Goal: Task Accomplishment & Management: Manage account settings

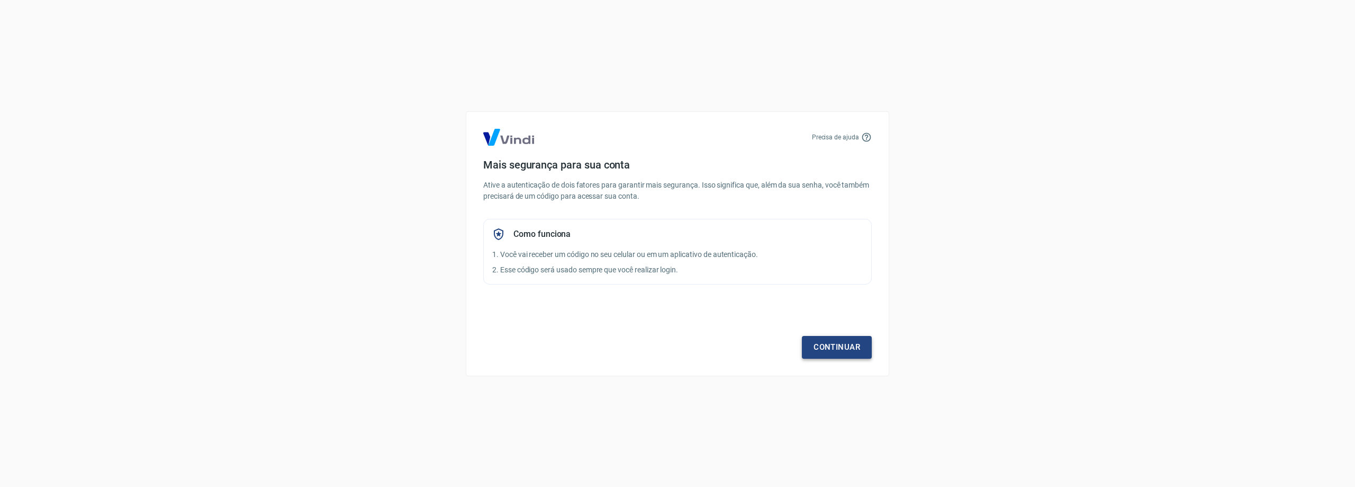
click at [821, 348] on link "Continuar" at bounding box center [837, 347] width 70 height 22
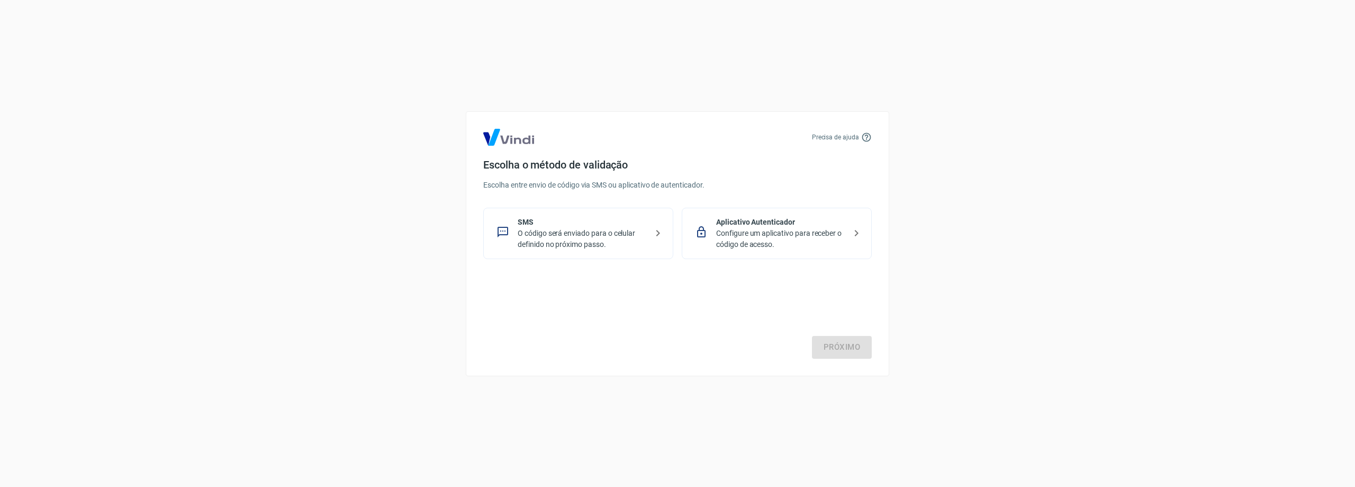
click at [559, 237] on p "O código será enviado para o celular definido no próximo passo." at bounding box center [583, 239] width 130 height 22
click at [853, 349] on link "Próximo" at bounding box center [842, 347] width 60 height 22
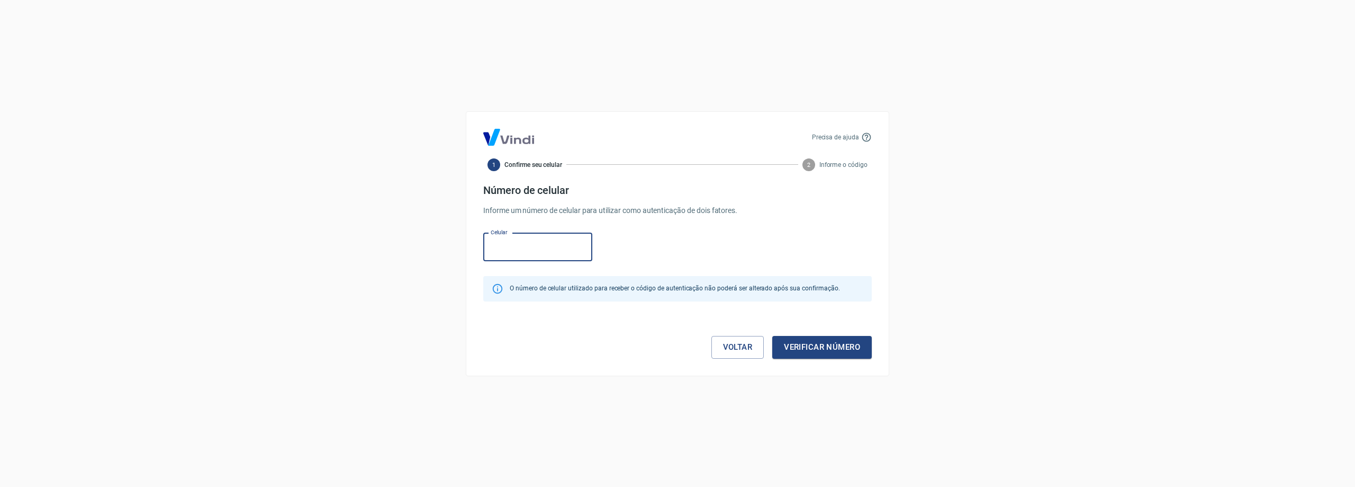
click at [555, 247] on input "Celular" at bounding box center [537, 247] width 109 height 28
type input "(22) 98137-0377"
click at [806, 347] on button "Verificar número" at bounding box center [822, 347] width 100 height 22
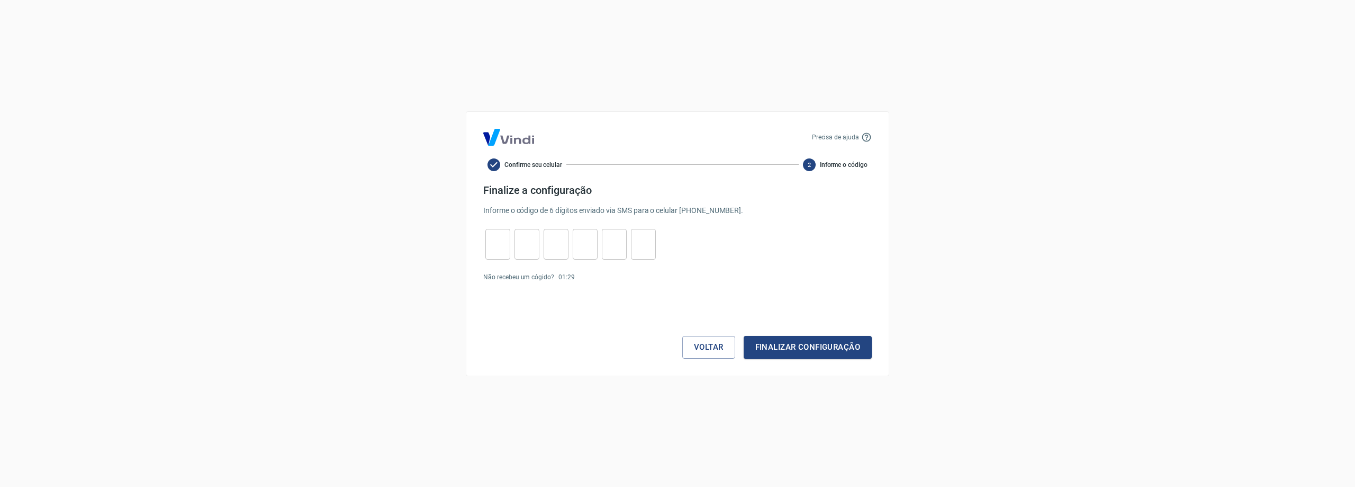
click at [496, 242] on input "tel" at bounding box center [498, 243] width 25 height 23
type input "5"
type input "1"
type input "5"
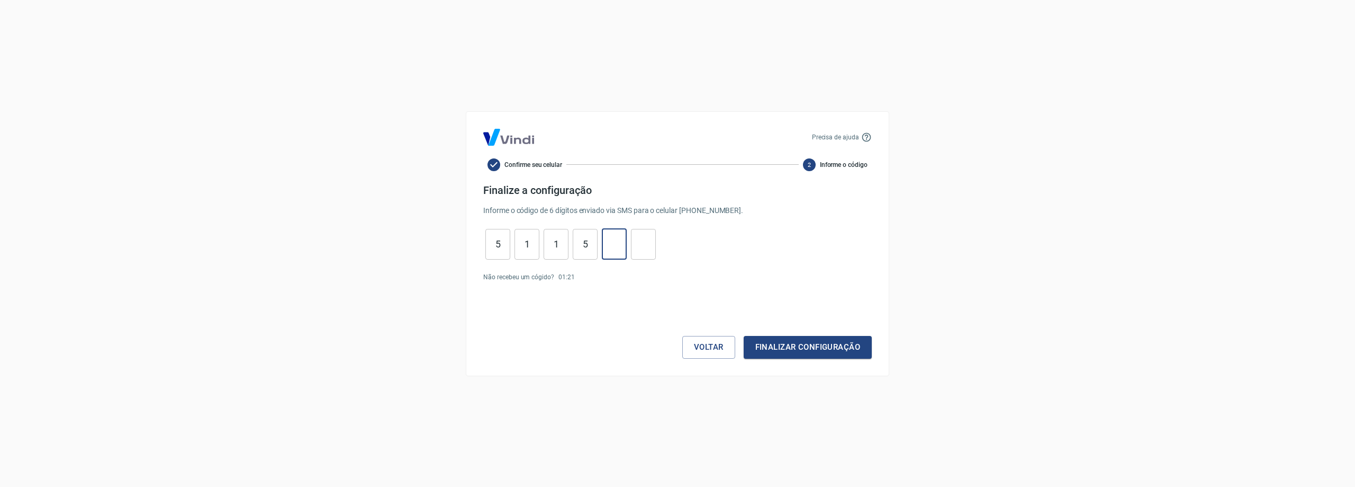
type input "9"
type input "6"
click at [744, 336] on button "Finalizar configuração" at bounding box center [808, 347] width 128 height 22
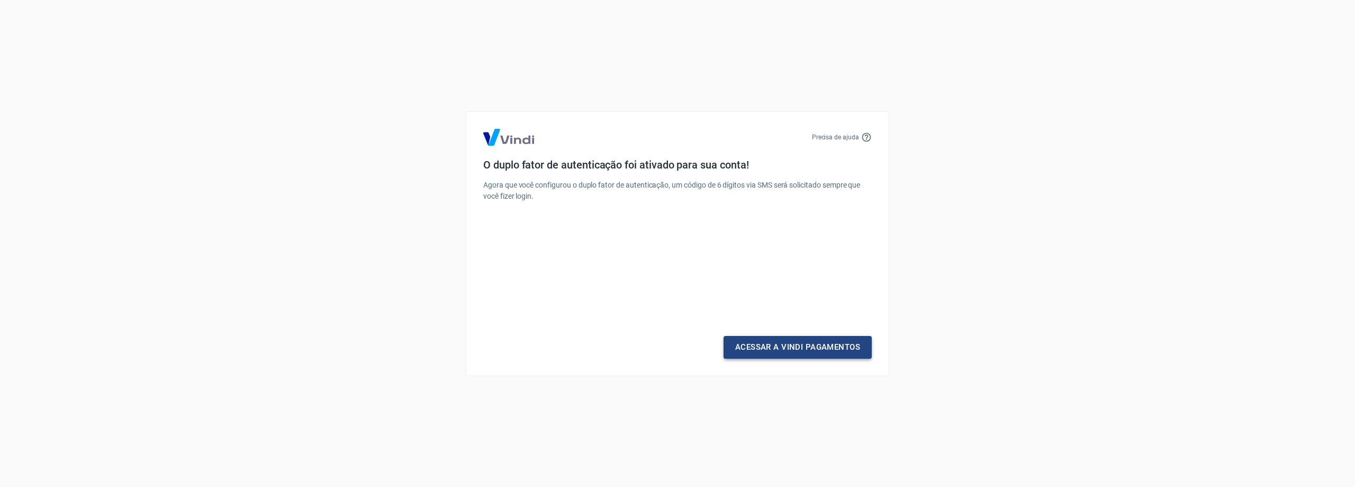
click at [787, 347] on link "Acessar a Vindi Pagamentos" at bounding box center [798, 347] width 148 height 22
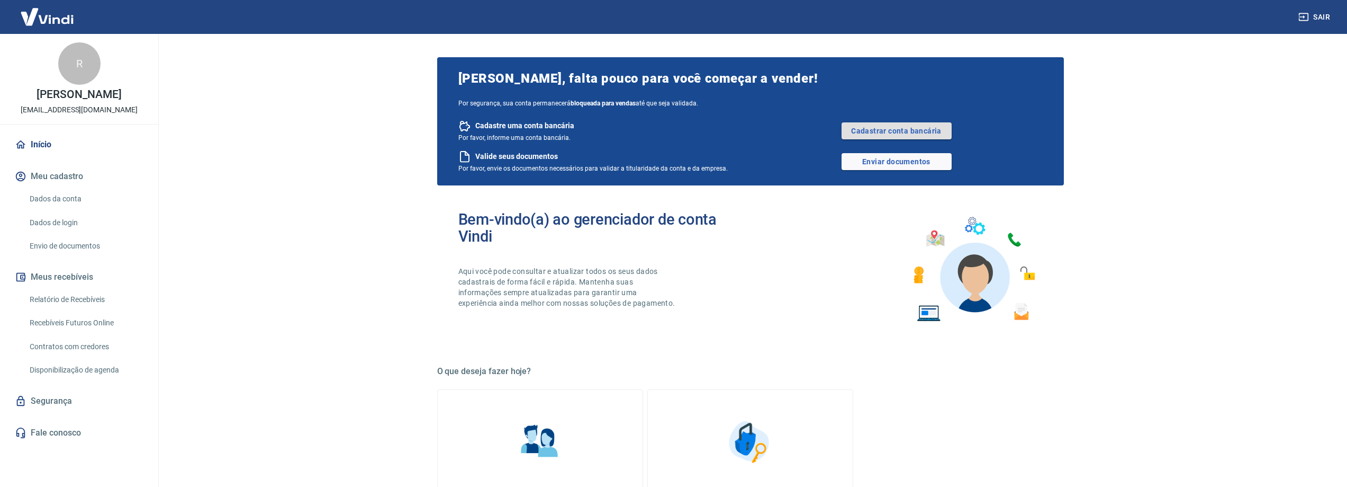
click at [887, 129] on link "Cadastrar conta bancária" at bounding box center [897, 130] width 110 height 17
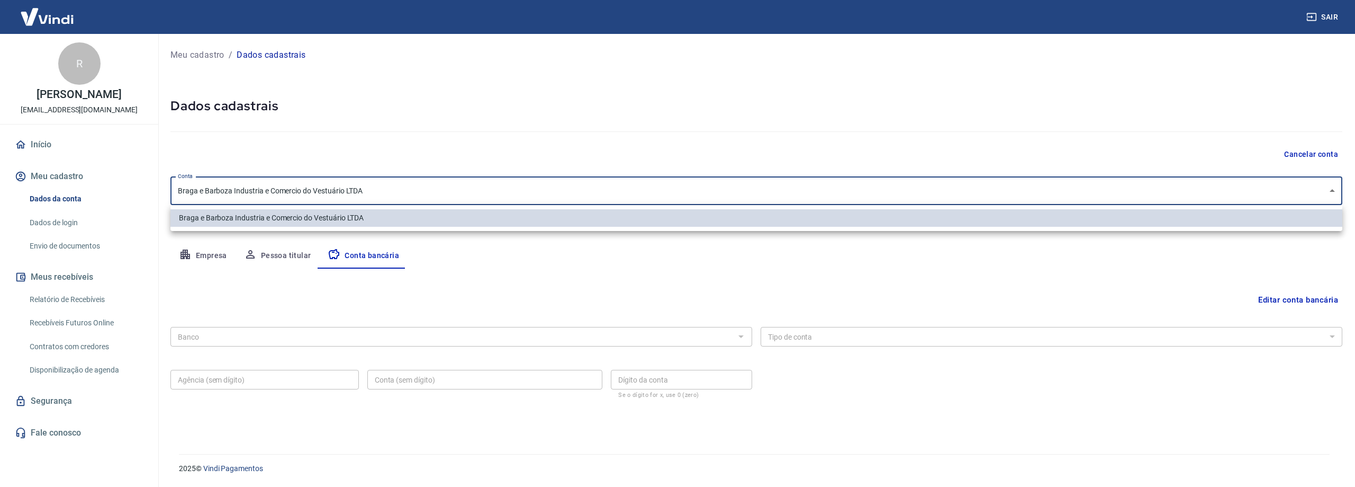
click at [331, 197] on body "Sair R Raul Braga Marra raulbraga@cropsforyou.com.br Início Meu cadastro Dados …" at bounding box center [677, 243] width 1355 height 487
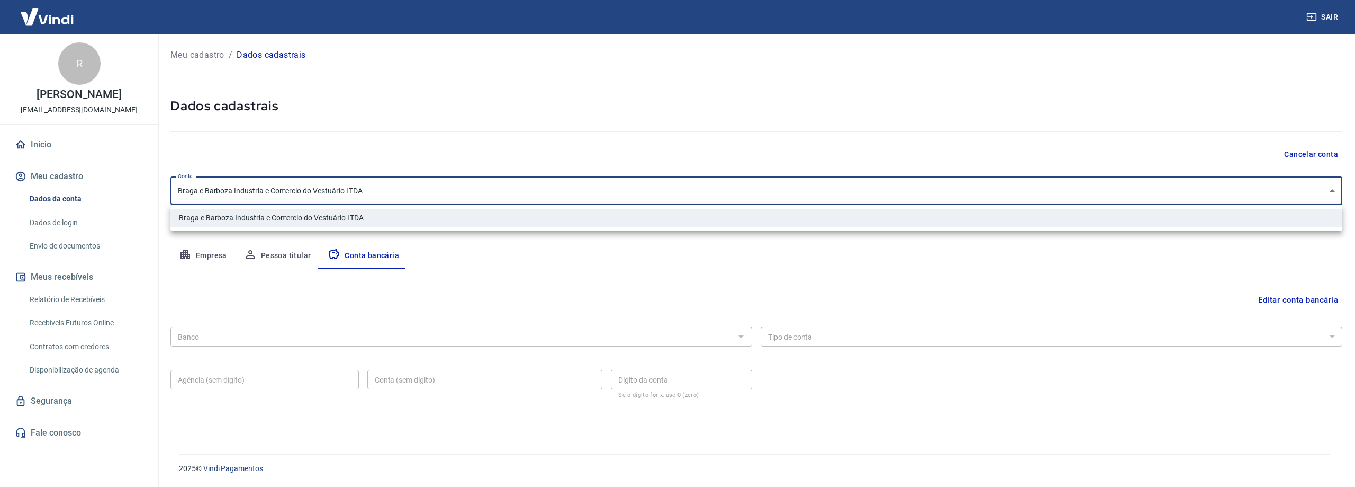
click at [331, 196] on div at bounding box center [677, 243] width 1355 height 487
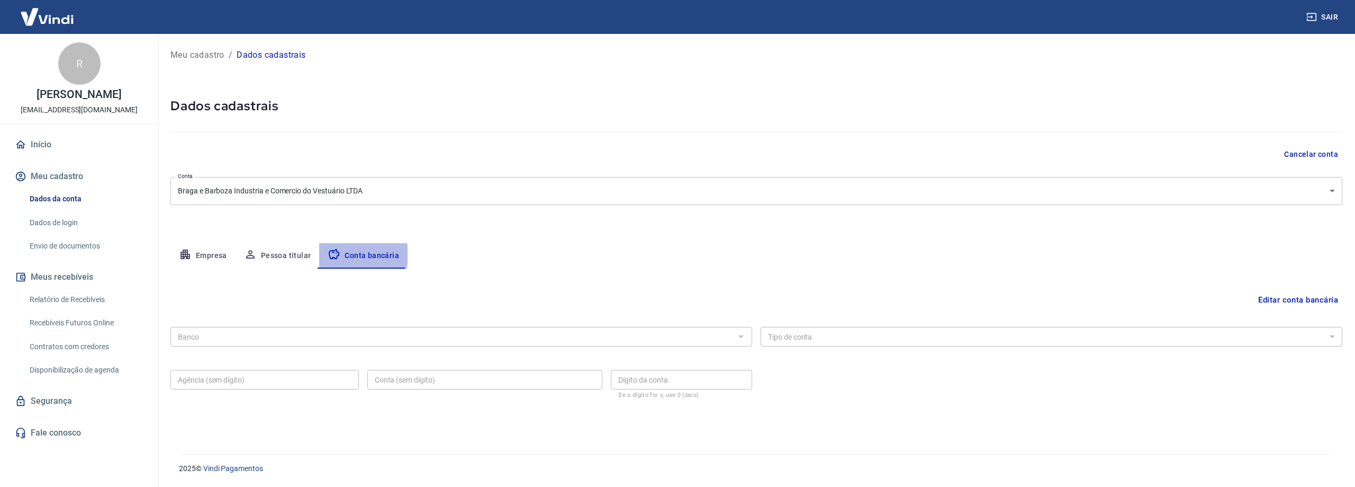
click at [334, 255] on icon "button" at bounding box center [334, 254] width 13 height 13
click at [279, 259] on button "Pessoa titular" at bounding box center [278, 255] width 84 height 25
click at [197, 255] on button "Empresa" at bounding box center [202, 255] width 65 height 25
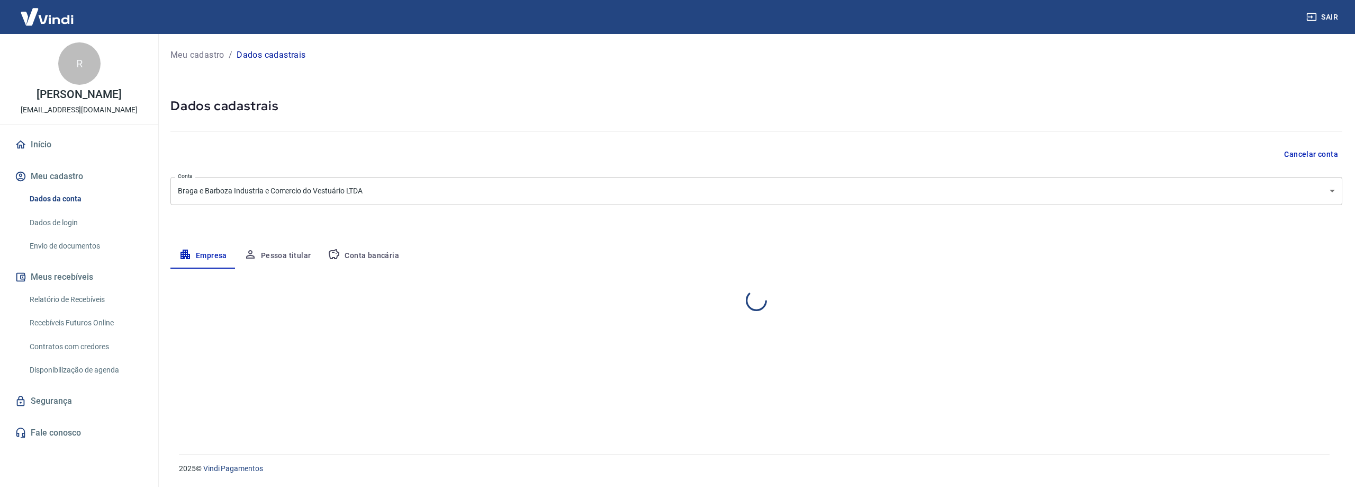
select select "RJ"
select select "business"
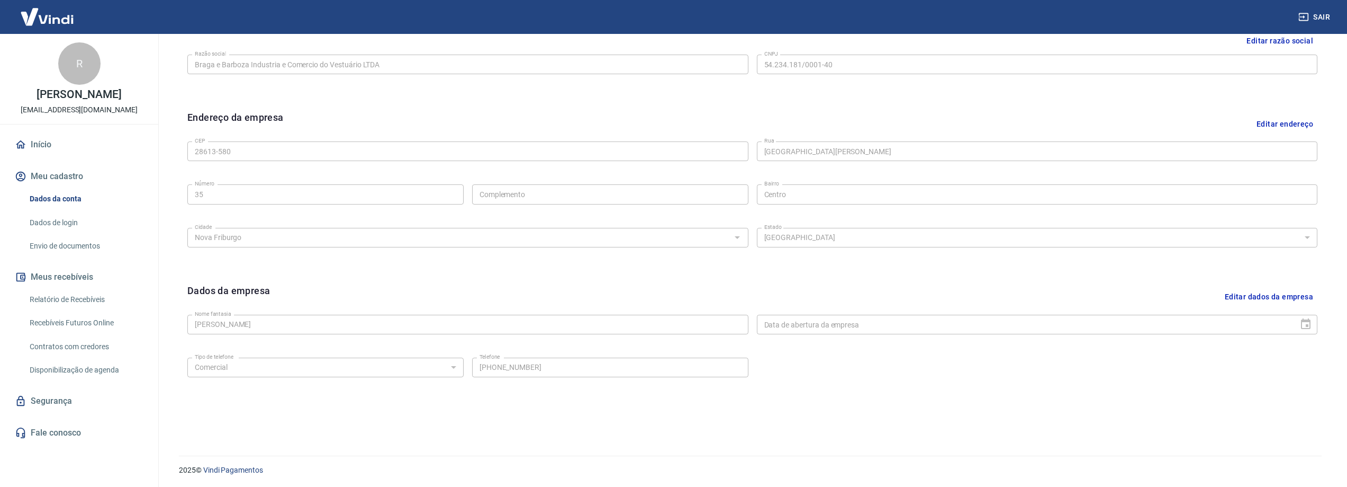
scroll to position [277, 0]
click at [1264, 295] on button "Editar dados da empresa" at bounding box center [1269, 295] width 97 height 27
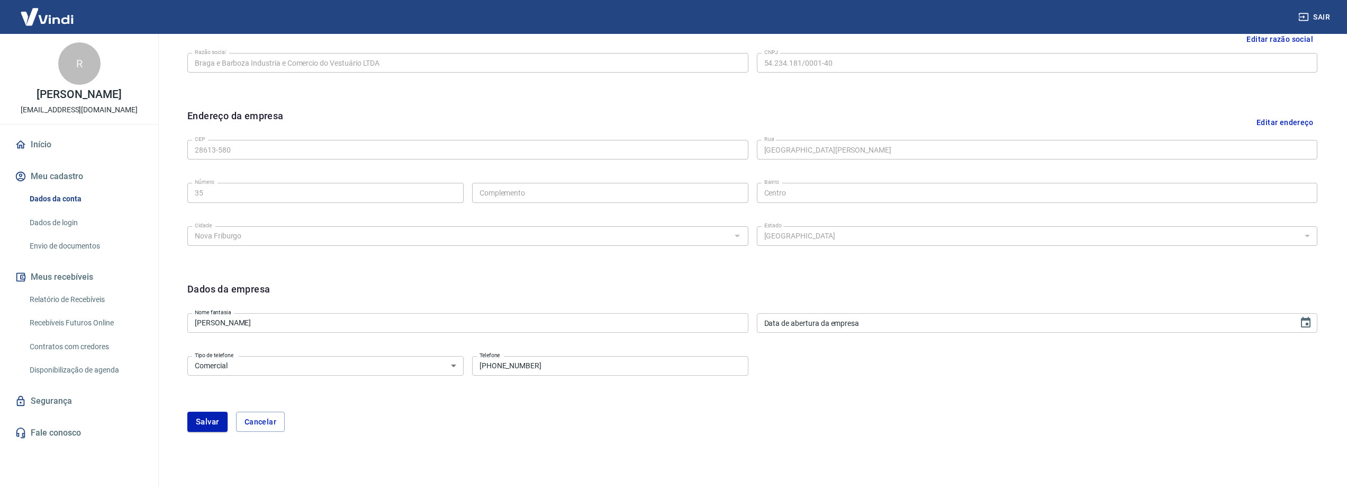
click at [388, 367] on select "Residencial Comercial" at bounding box center [325, 366] width 276 height 20
click at [187, 356] on select "Residencial Comercial" at bounding box center [325, 366] width 276 height 20
drag, startPoint x: 558, startPoint y: 367, endPoint x: 507, endPoint y: 367, distance: 50.3
click at [507, 367] on input "(22) 98164-4041" at bounding box center [610, 366] width 276 height 20
type input "(22) 98137-0377"
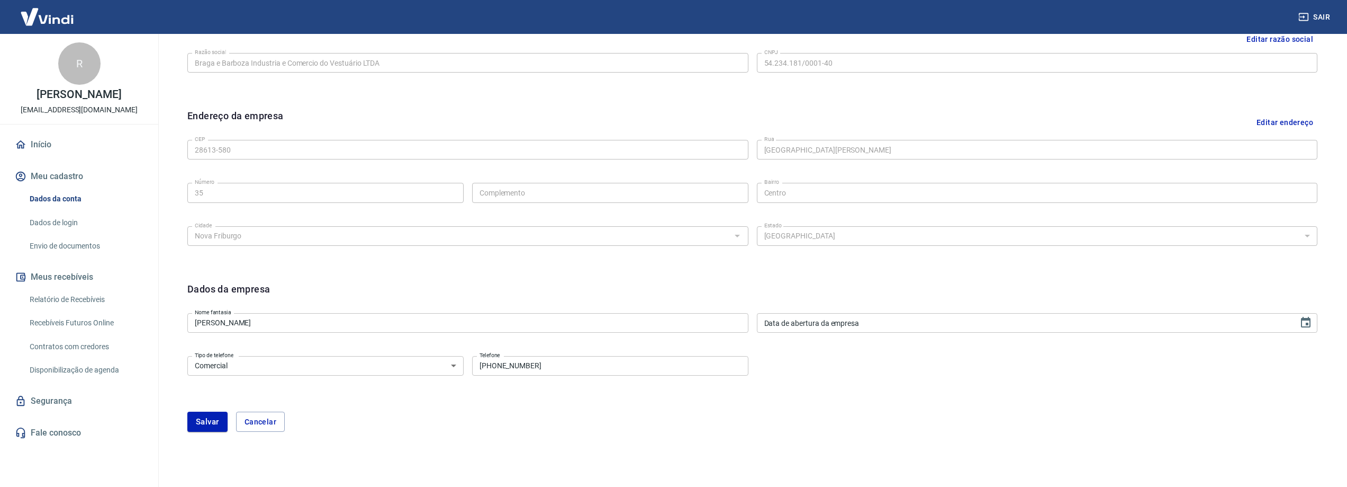
click at [448, 413] on div "Salvar Cancelar" at bounding box center [752, 421] width 1130 height 20
click at [203, 417] on button "Salvar" at bounding box center [207, 421] width 40 height 20
click at [837, 321] on div "Data de abertura da empresa DD/MM/YYYY Data de abertura da empresa Preencha ess…" at bounding box center [1037, 327] width 561 height 29
type input "07/03/2024"
click at [840, 366] on div "Tipo de telefone Residencial Comercial Tipo de telefone Telefone (22) 98137-037…" at bounding box center [752, 373] width 1130 height 43
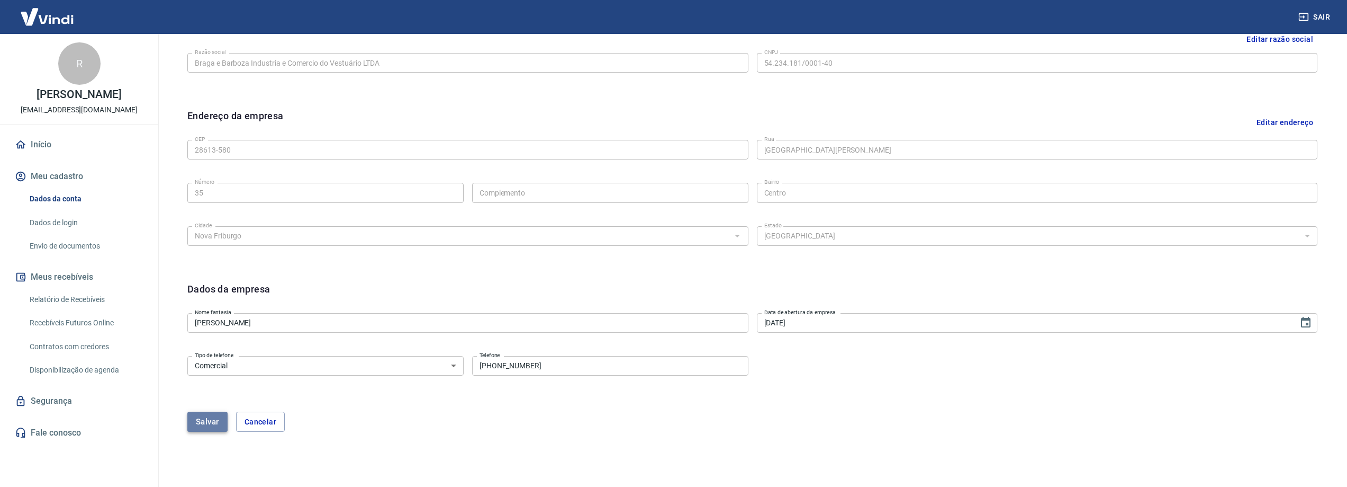
click at [201, 415] on button "Salvar" at bounding box center [207, 421] width 40 height 20
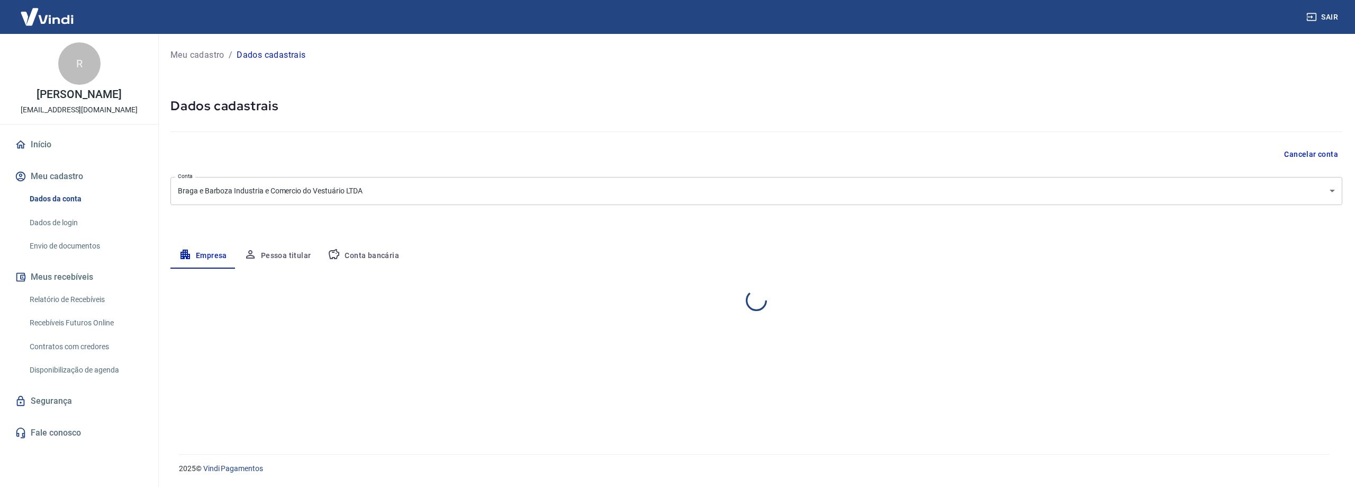
select select "RJ"
select select "business"
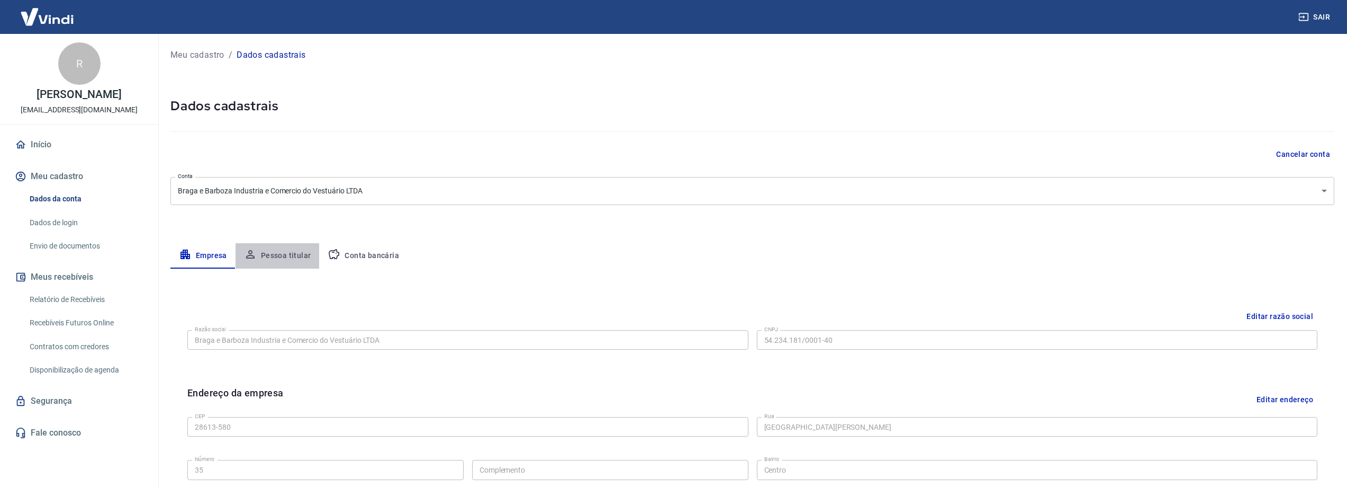
click at [299, 254] on button "Pessoa titular" at bounding box center [278, 255] width 84 height 25
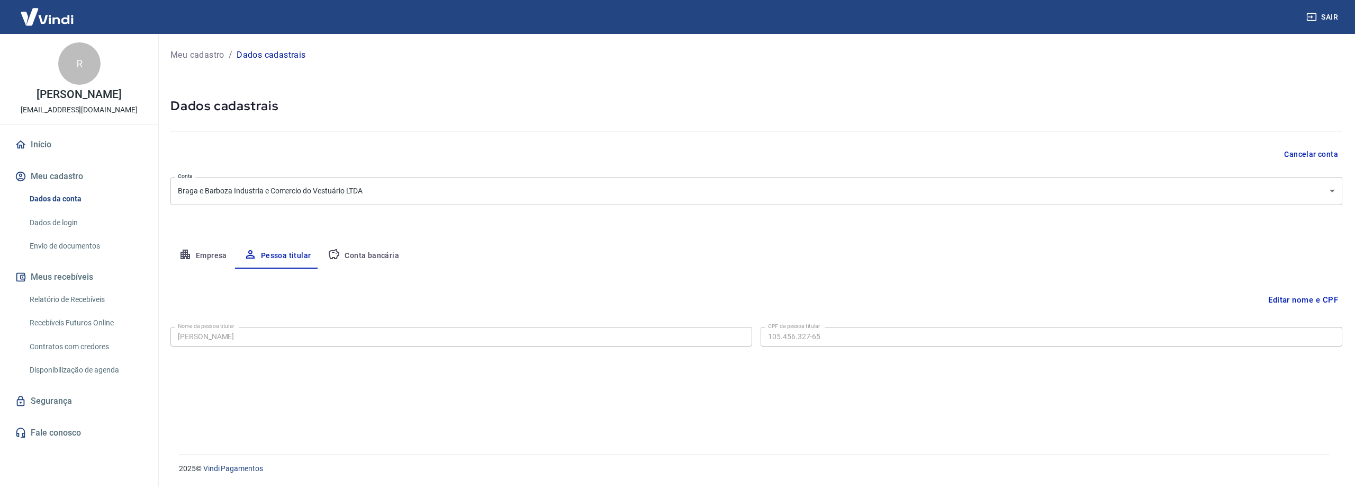
click at [350, 253] on button "Conta bancária" at bounding box center [363, 255] width 88 height 25
click at [1280, 292] on button "Editar conta bancária" at bounding box center [1298, 300] width 88 height 20
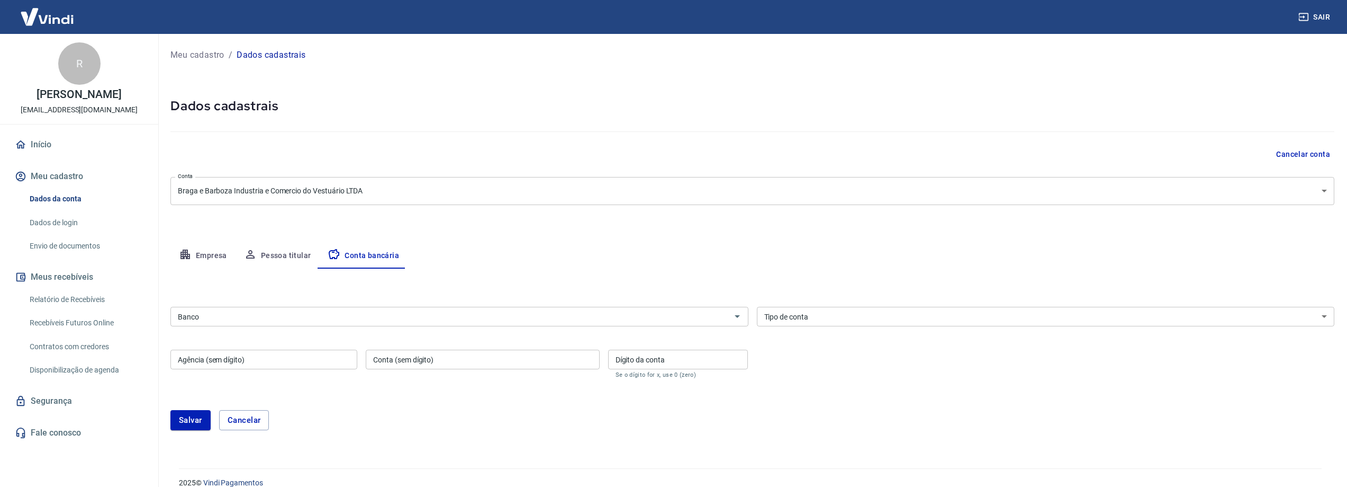
click at [266, 310] on input "Banco" at bounding box center [451, 316] width 554 height 13
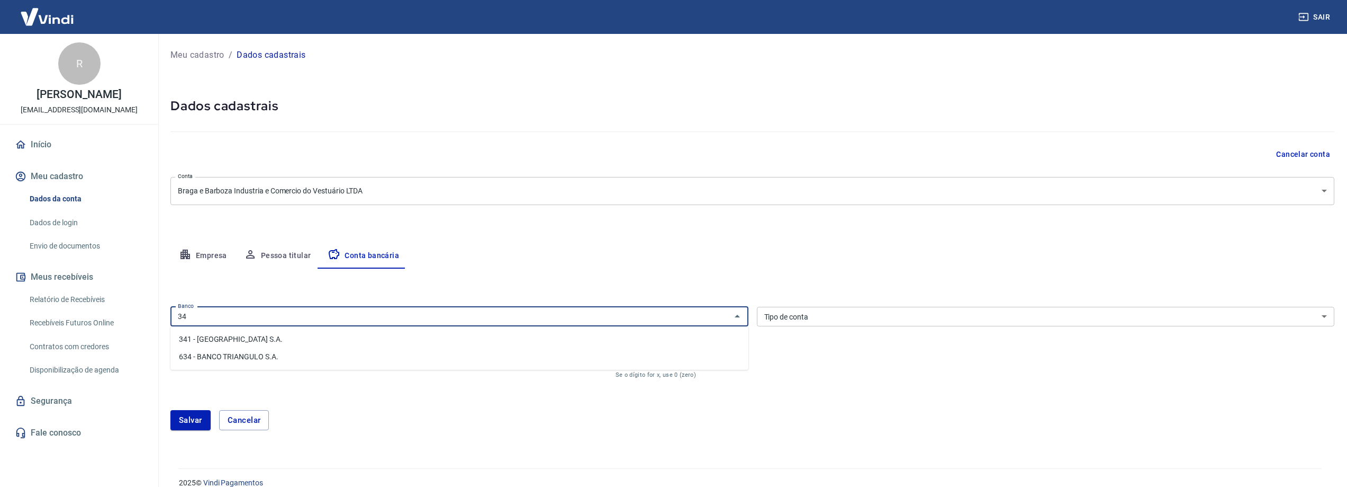
click at [229, 338] on li "341 - ITAÚ UNIBANCO S.A." at bounding box center [459, 338] width 578 height 17
type input "341 - ITAÚ UNIBANCO S.A."
click at [816, 321] on select "Conta Corrente Conta Poupança" at bounding box center [1046, 317] width 578 height 20
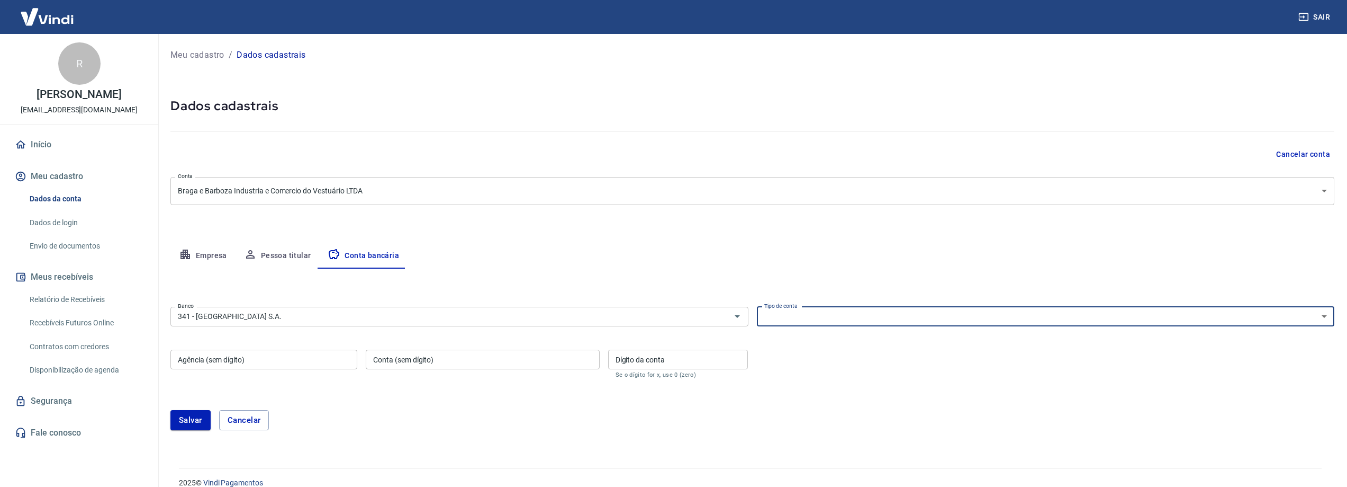
select select "1"
click at [757, 307] on select "Conta Corrente Conta Poupança" at bounding box center [1046, 317] width 578 height 20
click at [220, 358] on input "Agência (sem dígito)" at bounding box center [263, 359] width 187 height 20
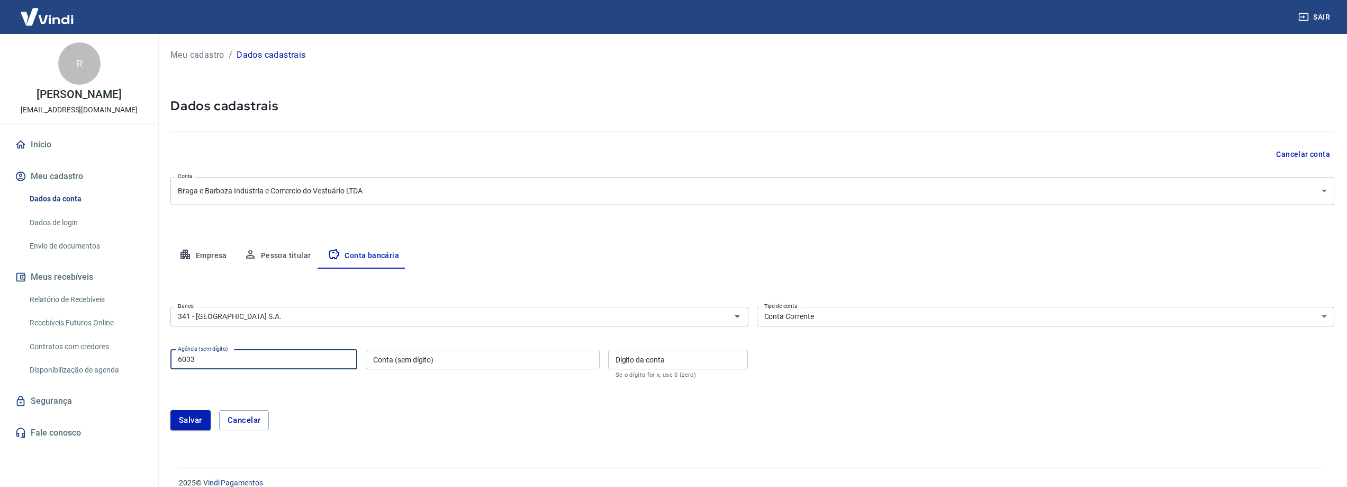
type input "6033"
click at [553, 365] on input "Conta (sem dígito)" at bounding box center [482, 359] width 233 height 20
click at [375, 358] on input "8023" at bounding box center [482, 359] width 233 height 20
type input "98023"
click at [644, 359] on input "Dígito da conta" at bounding box center [678, 359] width 140 height 20
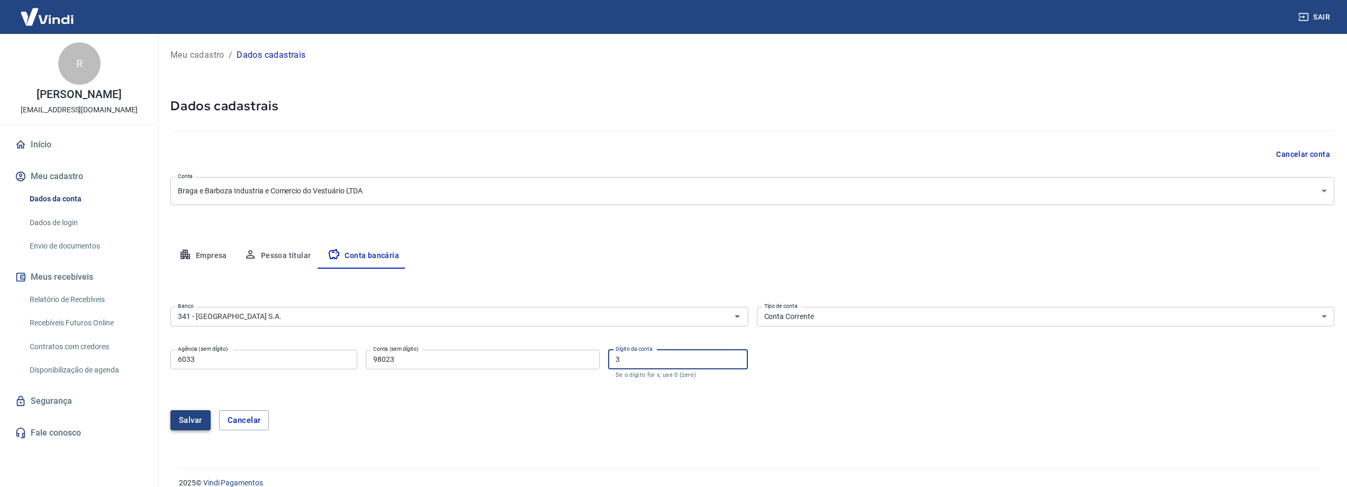
type input "3"
click at [189, 424] on button "Salvar" at bounding box center [190, 420] width 40 height 20
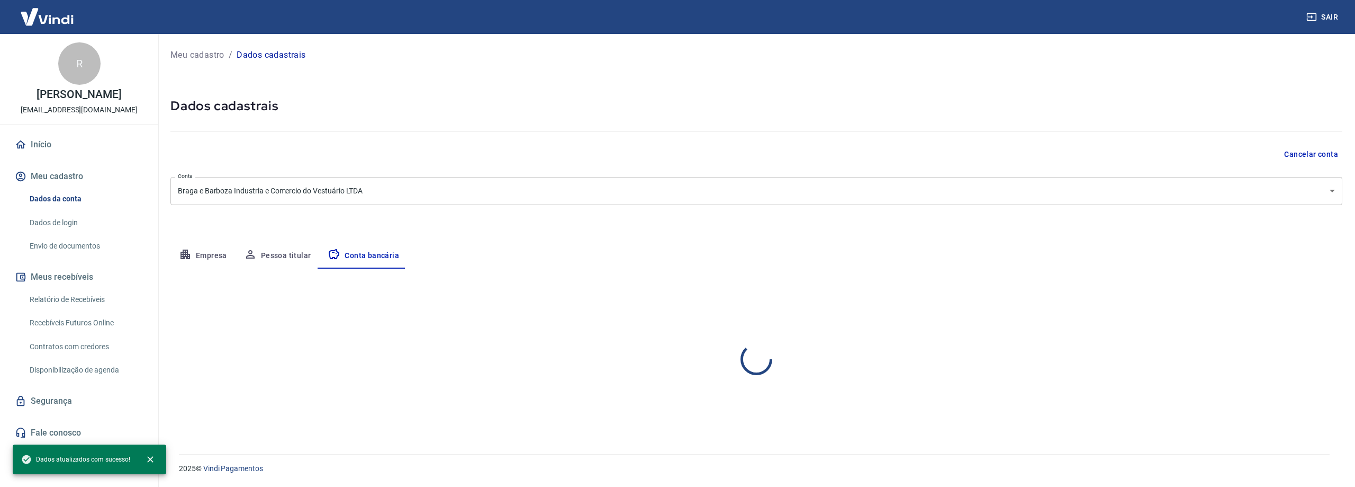
select select "1"
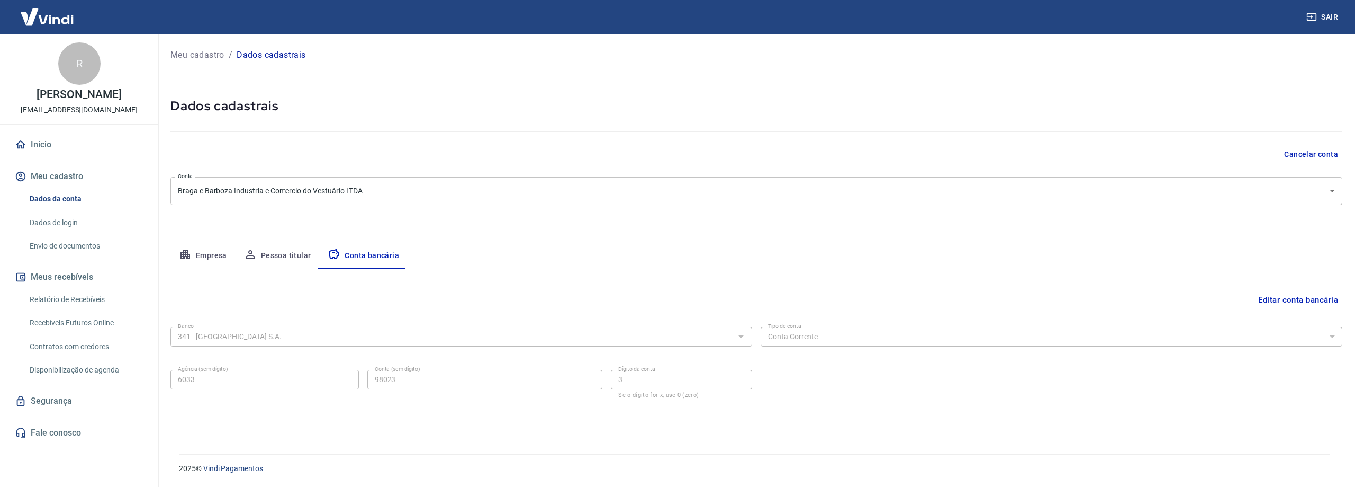
drag, startPoint x: 74, startPoint y: 221, endPoint x: 132, endPoint y: 230, distance: 58.3
click at [74, 222] on link "Dados de login" at bounding box center [85, 223] width 120 height 22
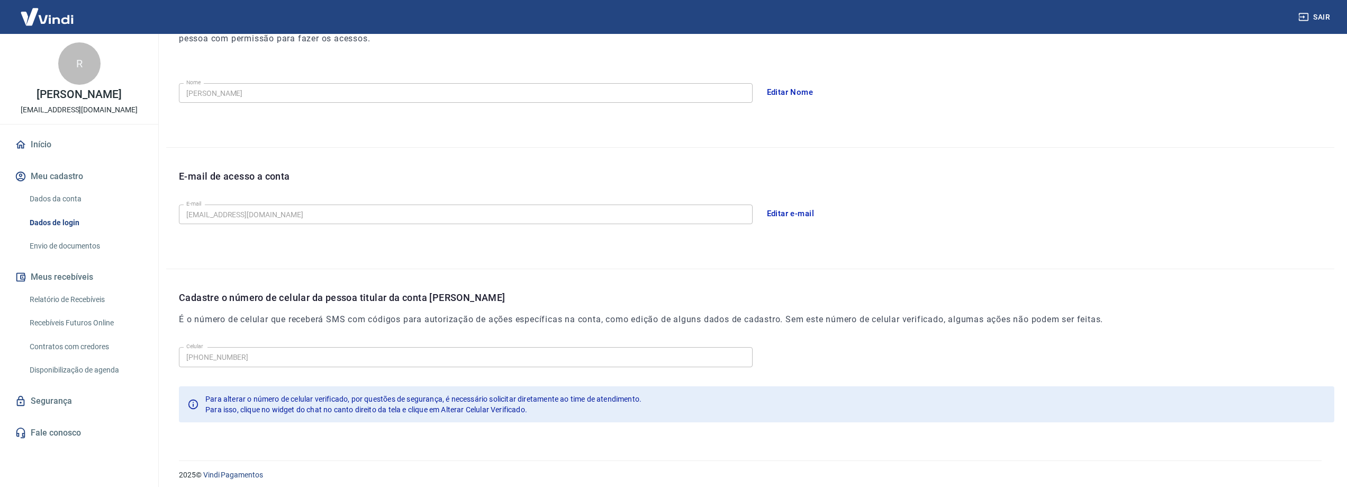
scroll to position [179, 0]
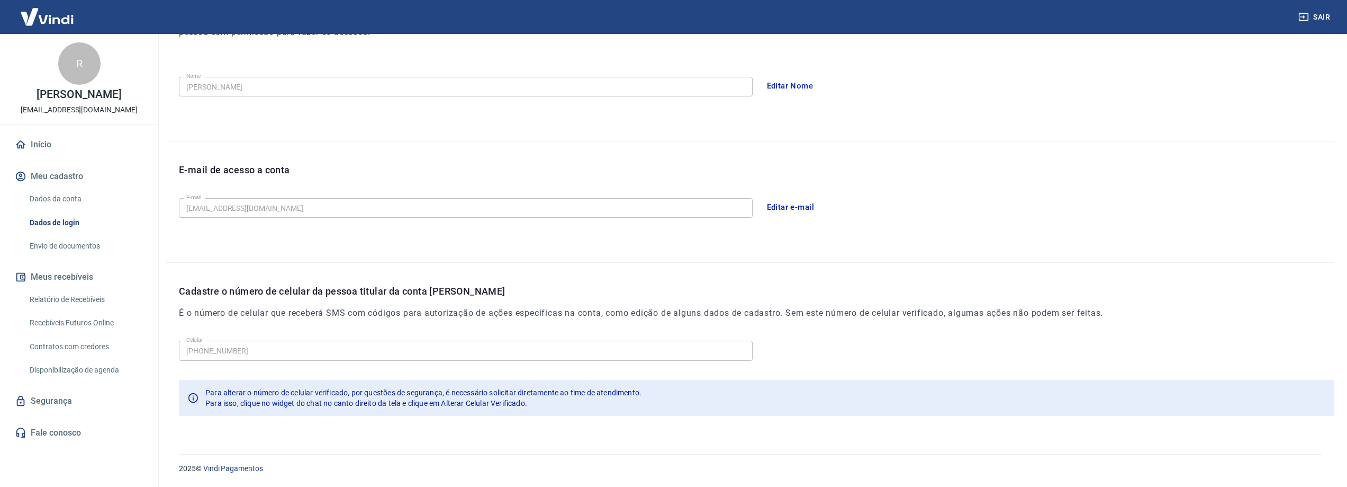
click at [76, 245] on link "Envio de documentos" at bounding box center [85, 246] width 120 height 22
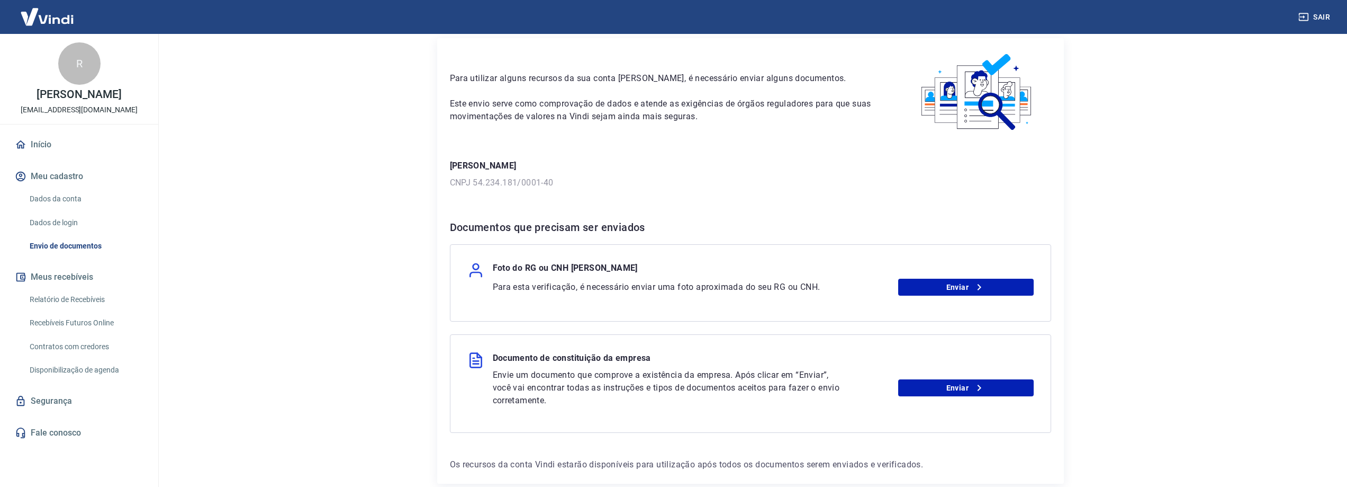
scroll to position [53, 0]
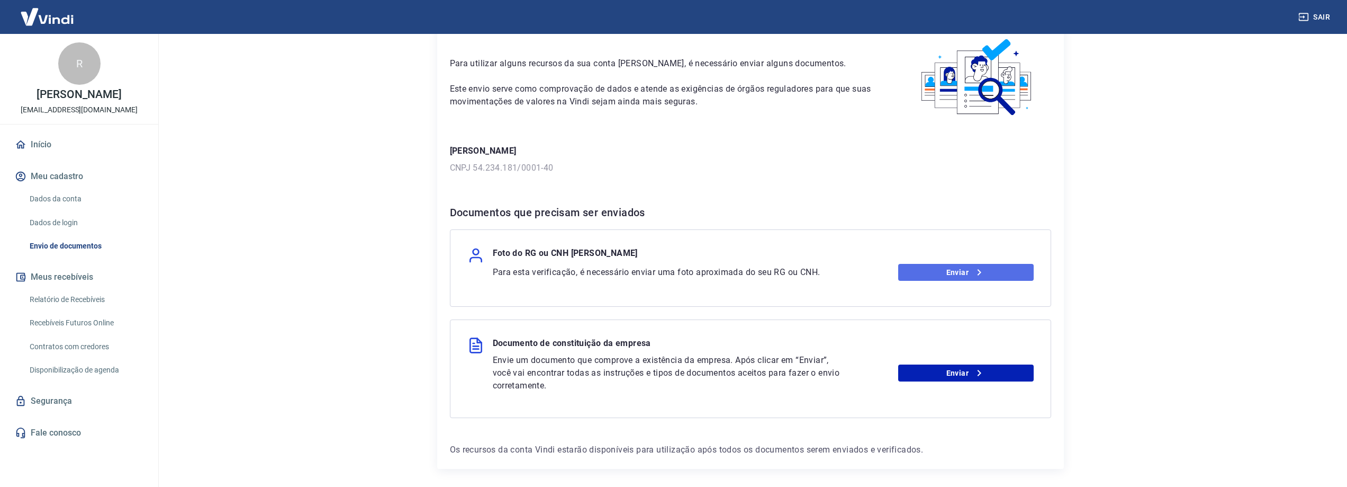
click at [950, 271] on link "Enviar" at bounding box center [966, 272] width 136 height 17
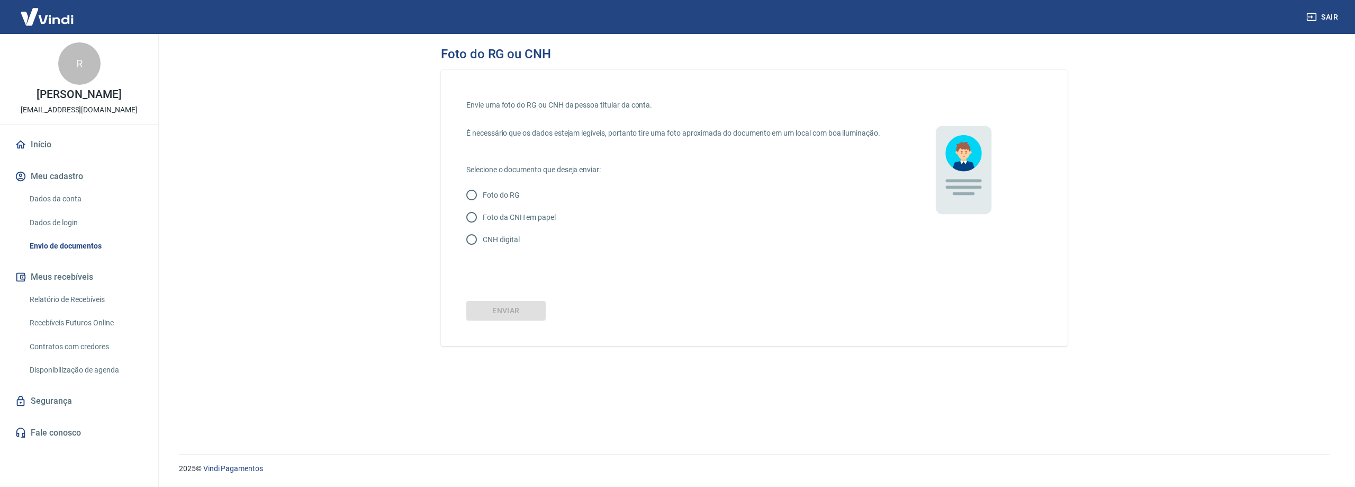
click at [508, 245] on p "CNH digital" at bounding box center [501, 239] width 37 height 11
click at [483, 245] on input "CNH digital" at bounding box center [472, 239] width 22 height 22
radio input "true"
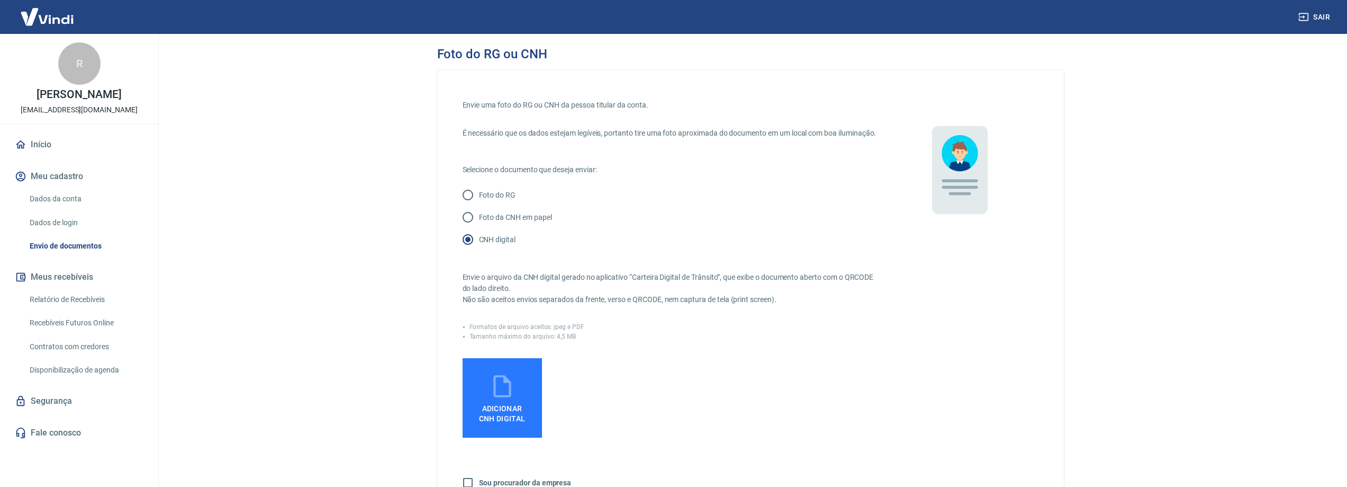
click at [486, 412] on span "Adicionar CNH Digital" at bounding box center [502, 411] width 55 height 24
click at [0, 0] on input "Adicionar CNH Digital" at bounding box center [0, 0] width 0 height 0
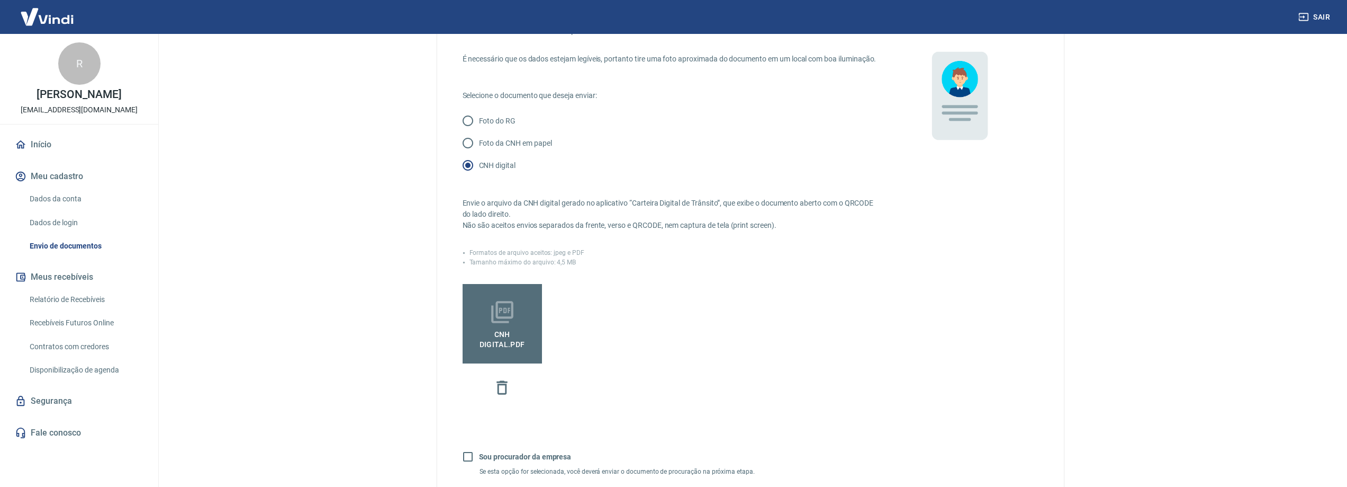
scroll to position [212, 0]
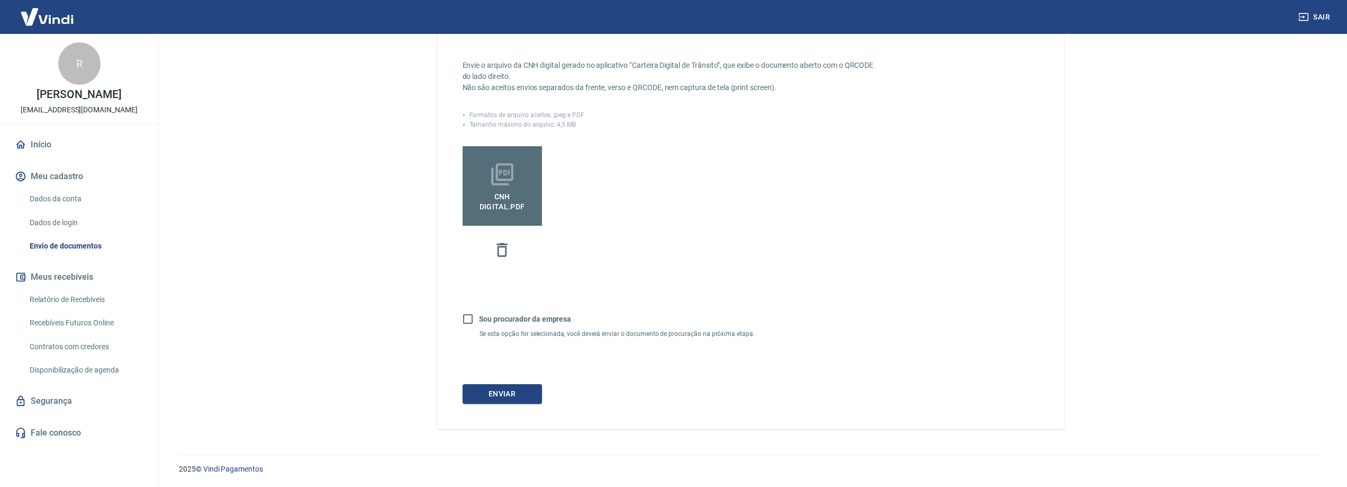
click at [468, 329] on input "Sou procurador da empresa" at bounding box center [468, 319] width 22 height 22
checkbox input "true"
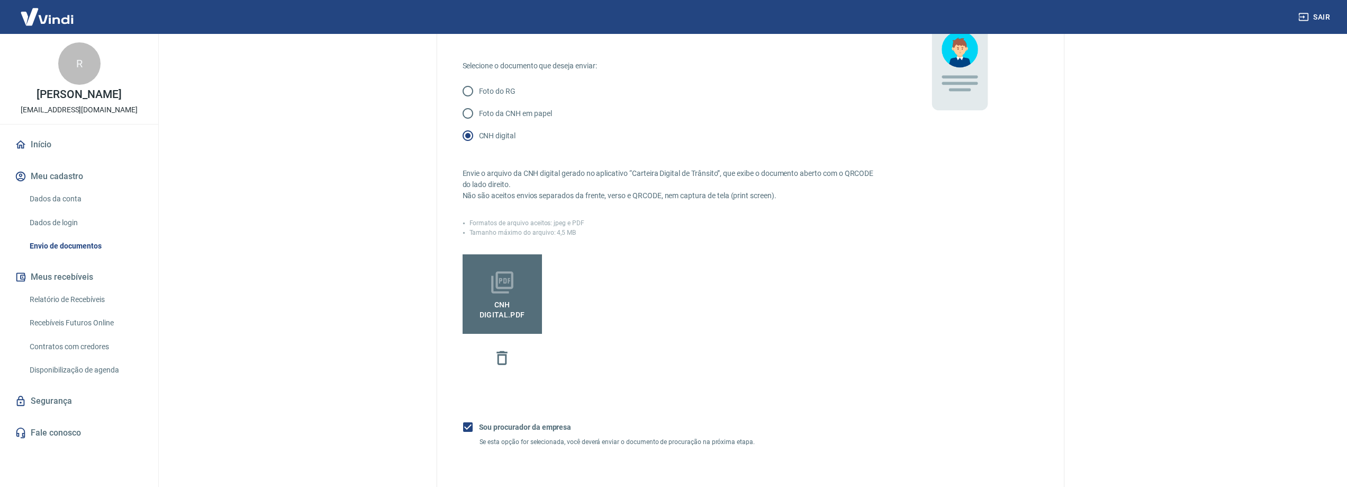
scroll to position [159, 0]
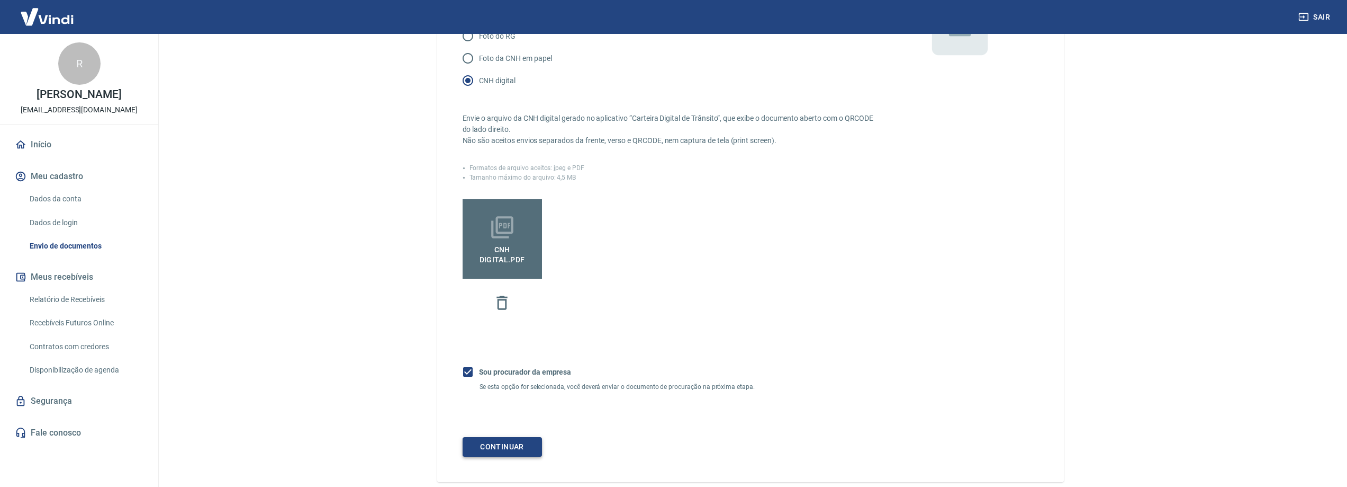
click at [511, 456] on button "Continuar" at bounding box center [502, 447] width 79 height 20
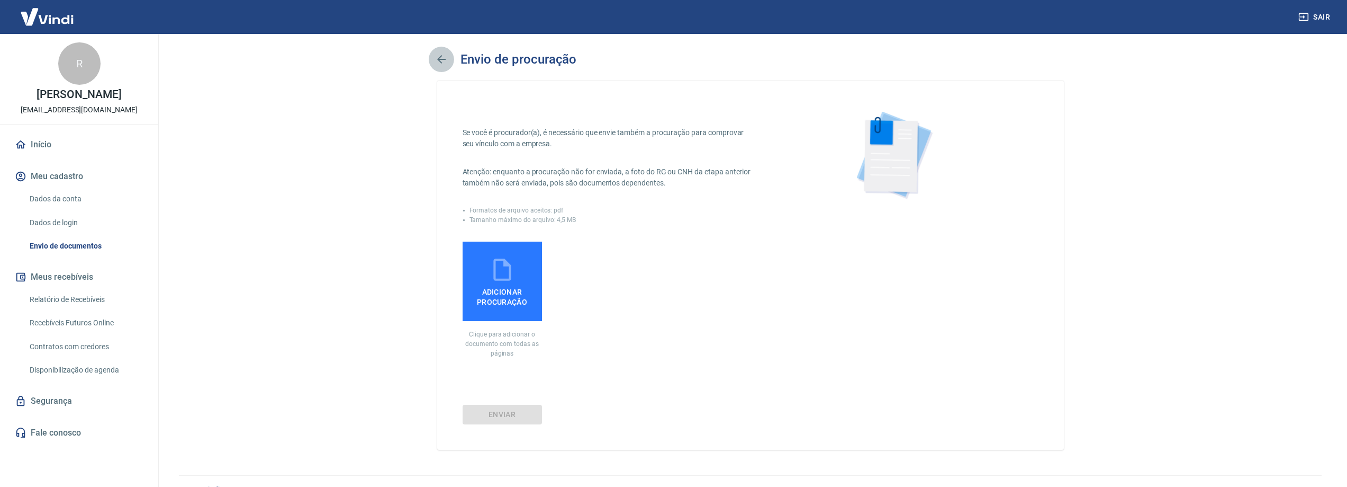
click at [443, 60] on icon "button" at bounding box center [441, 59] width 13 height 13
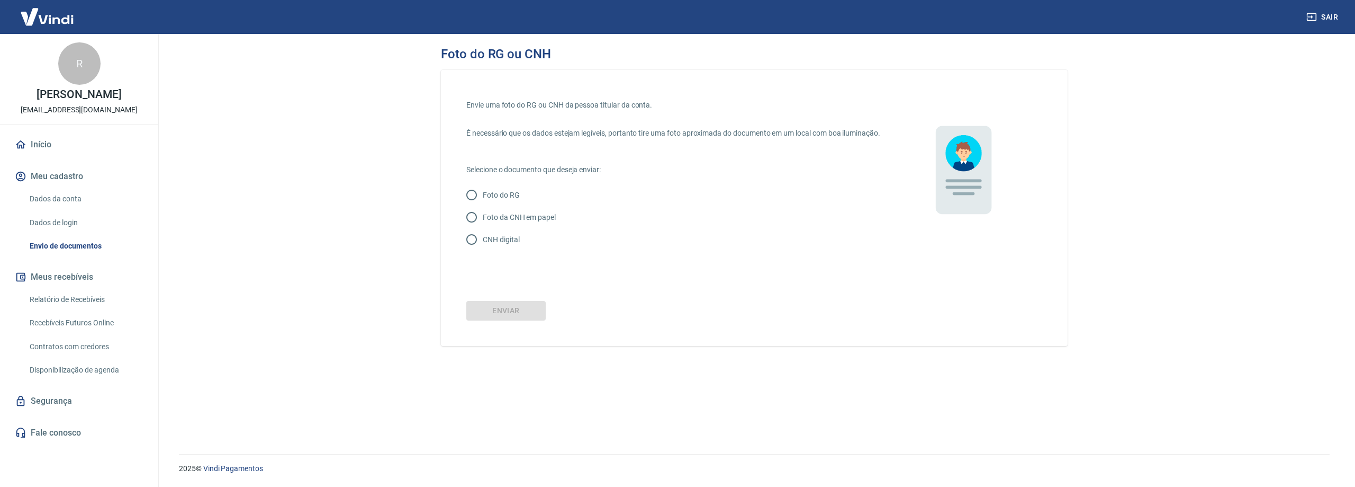
click at [500, 245] on p "CNH digital" at bounding box center [501, 239] width 37 height 11
click at [483, 250] on input "CNH digital" at bounding box center [472, 239] width 22 height 22
radio input "true"
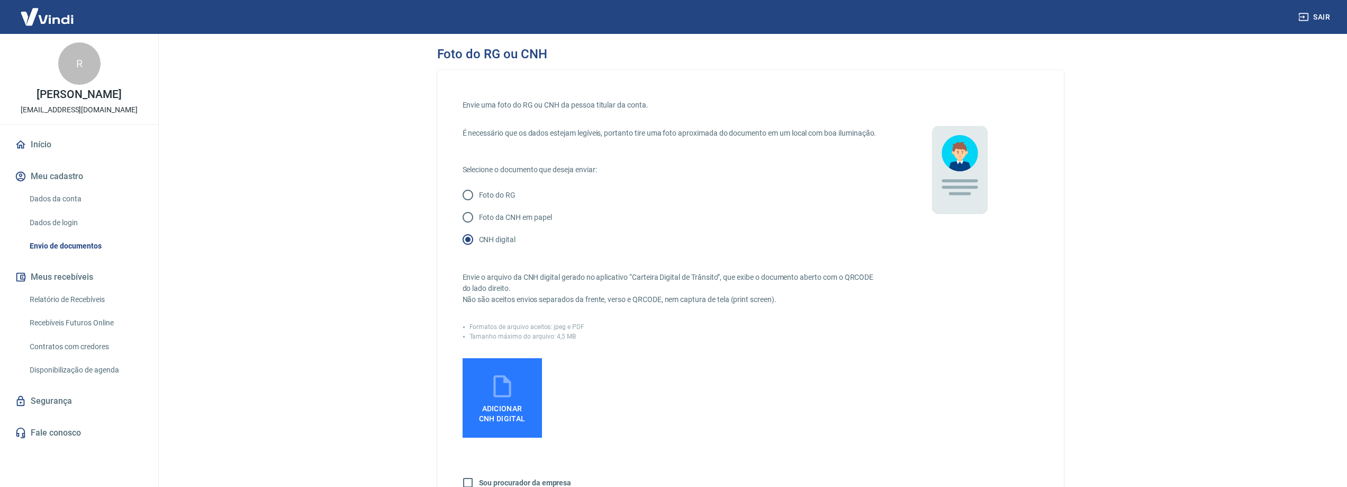
click at [503, 399] on icon at bounding box center [502, 386] width 26 height 26
click at [0, 0] on input "Adicionar CNH Digital" at bounding box center [0, 0] width 0 height 0
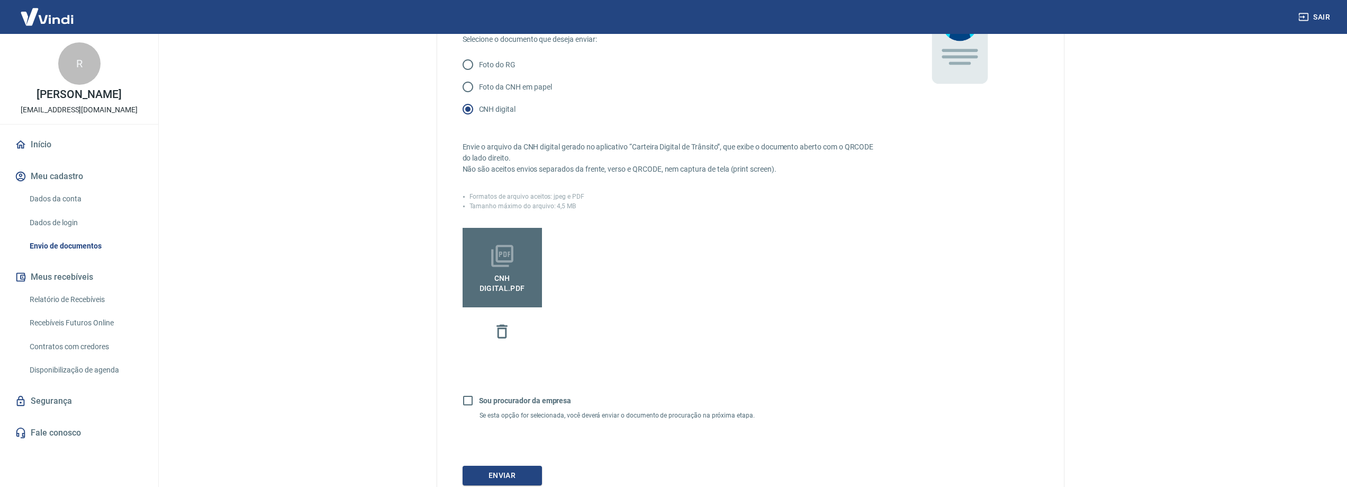
scroll to position [223, 0]
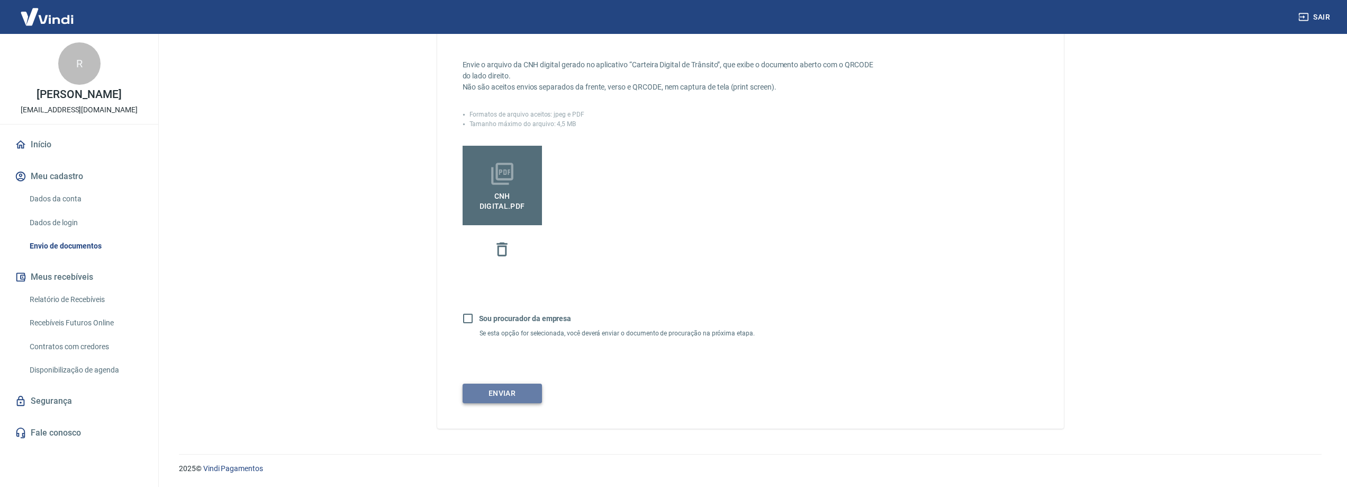
click at [498, 387] on button "Enviar" at bounding box center [502, 393] width 79 height 20
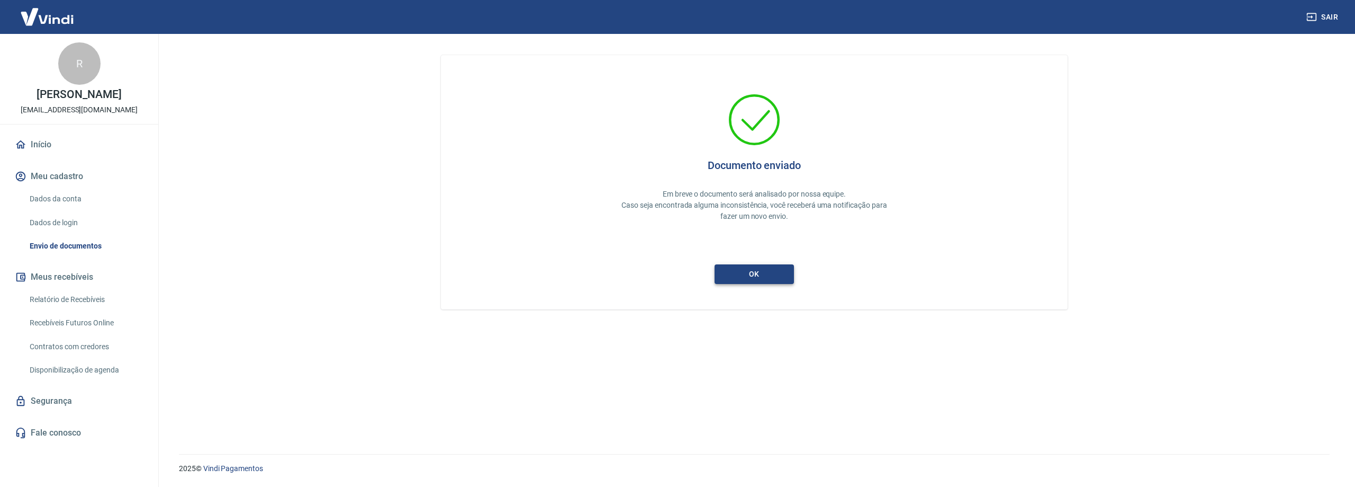
click at [749, 272] on button "ok" at bounding box center [754, 274] width 79 height 20
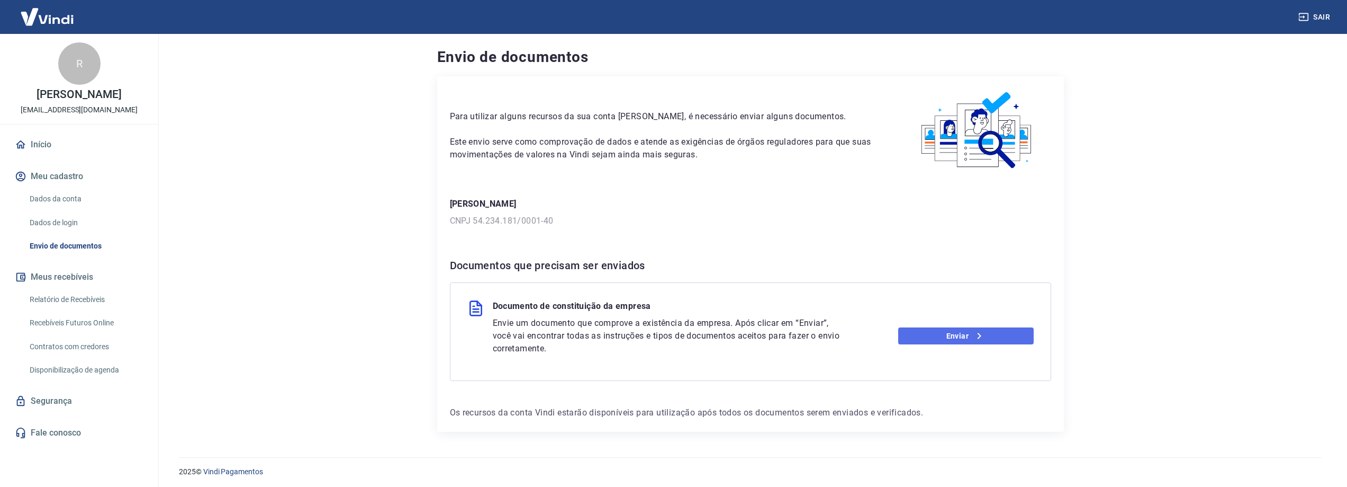
click at [937, 335] on link "Enviar" at bounding box center [966, 335] width 136 height 17
